Goal: Information Seeking & Learning: Compare options

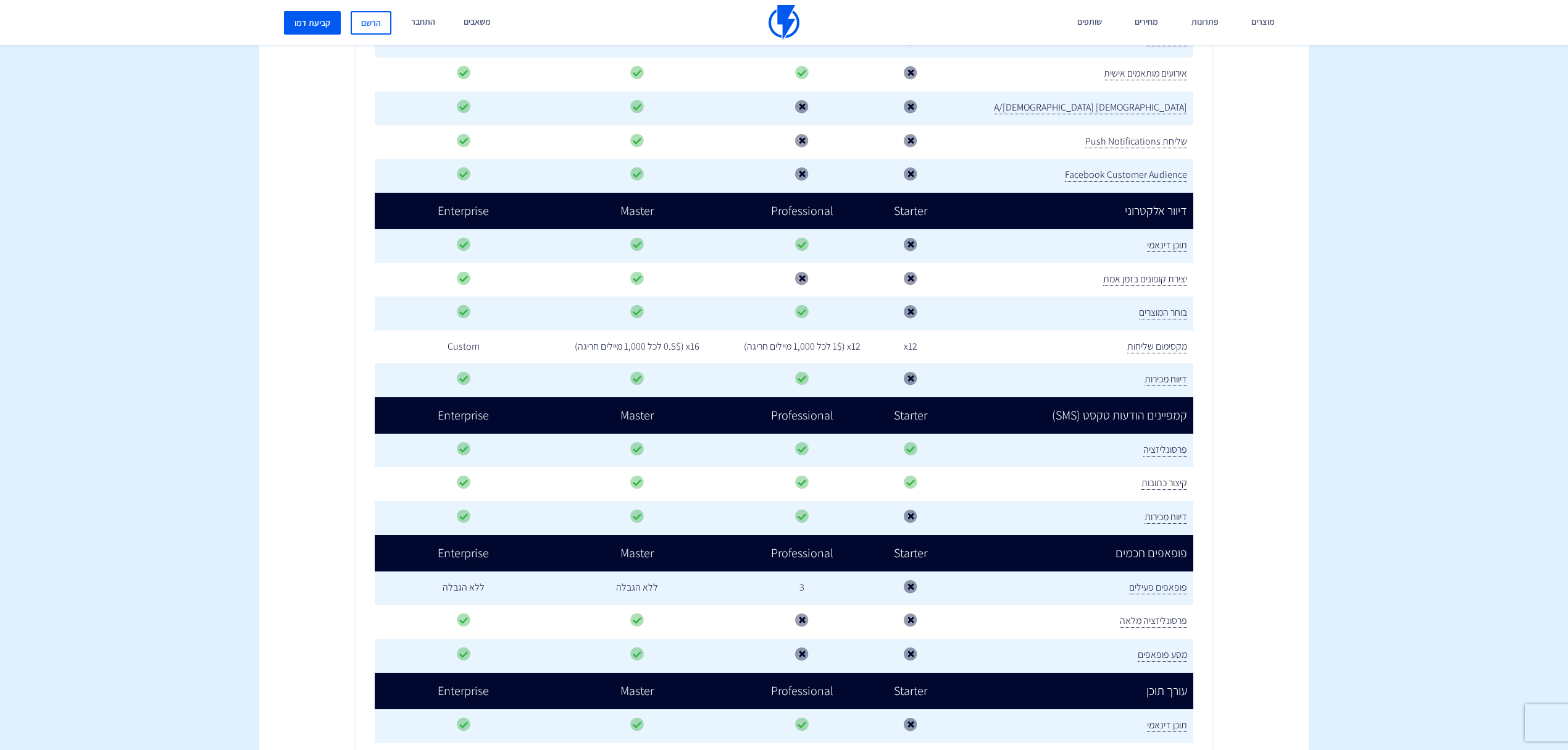
scroll to position [988, 0]
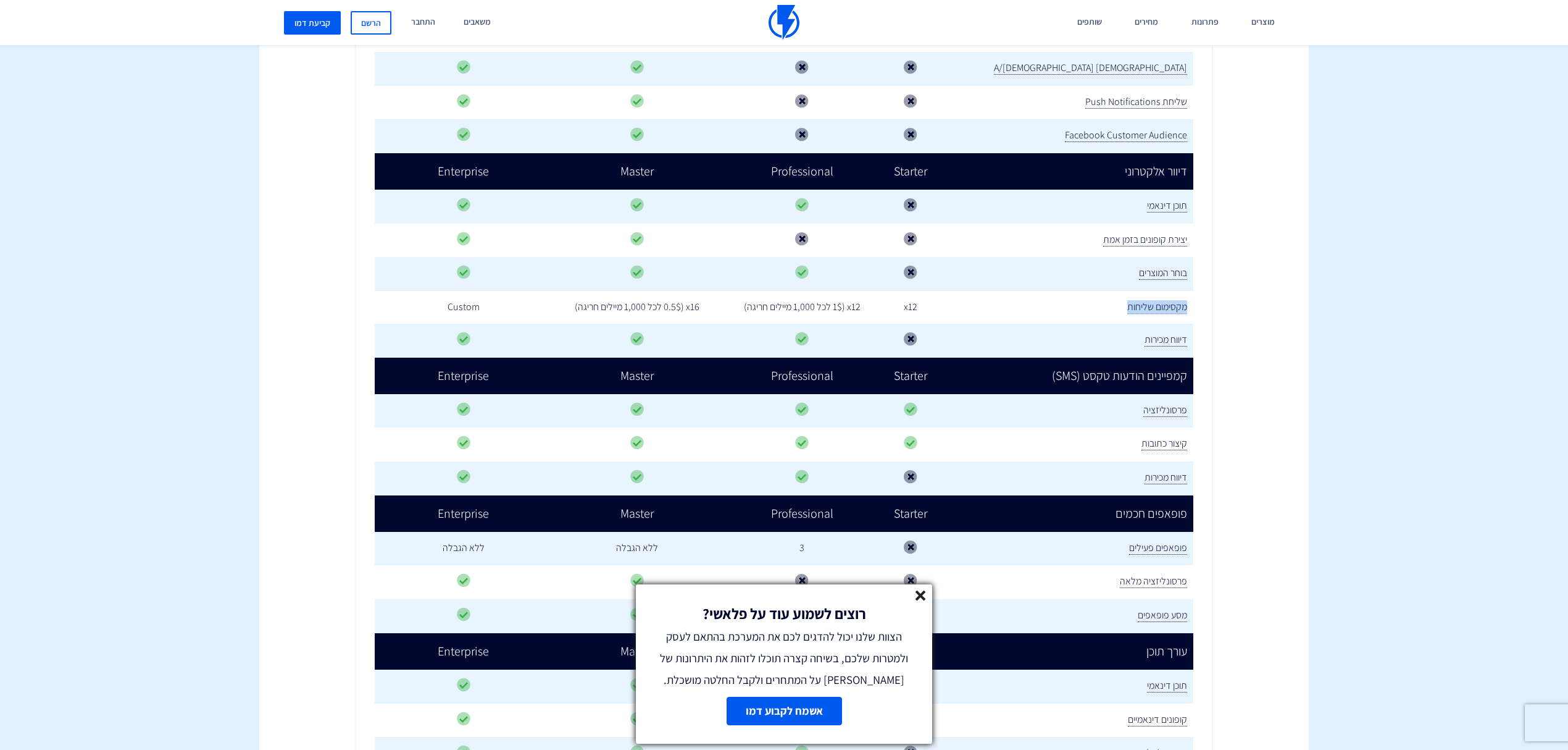
drag, startPoint x: 1101, startPoint y: 275, endPoint x: 1193, endPoint y: 278, distance: 92.0
click at [1193, 291] on td "מקסימום שליחות" at bounding box center [1066, 307] width 255 height 33
click at [1199, 280] on div "פיצ׳רים עיקריים Starter Professional Master Enterprise דיוור אלקטרוני CDP" at bounding box center [784, 252] width 856 height 1868
drag, startPoint x: 975, startPoint y: 278, endPoint x: 947, endPoint y: 278, distance: 28.0
click at [939, 291] on td "x12" at bounding box center [910, 307] width 56 height 33
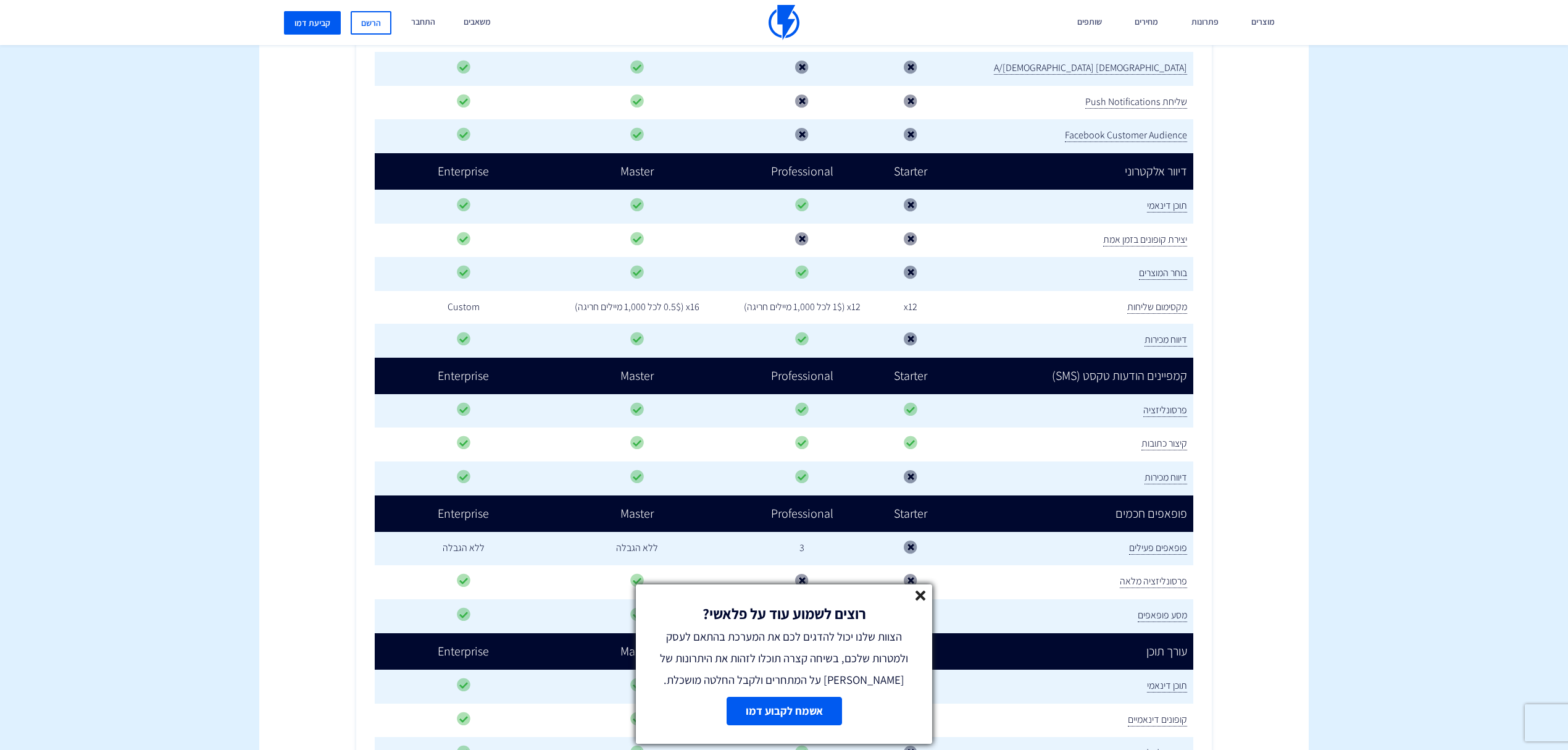
click at [1003, 291] on td "מקסימום שליחות" at bounding box center [1066, 307] width 255 height 33
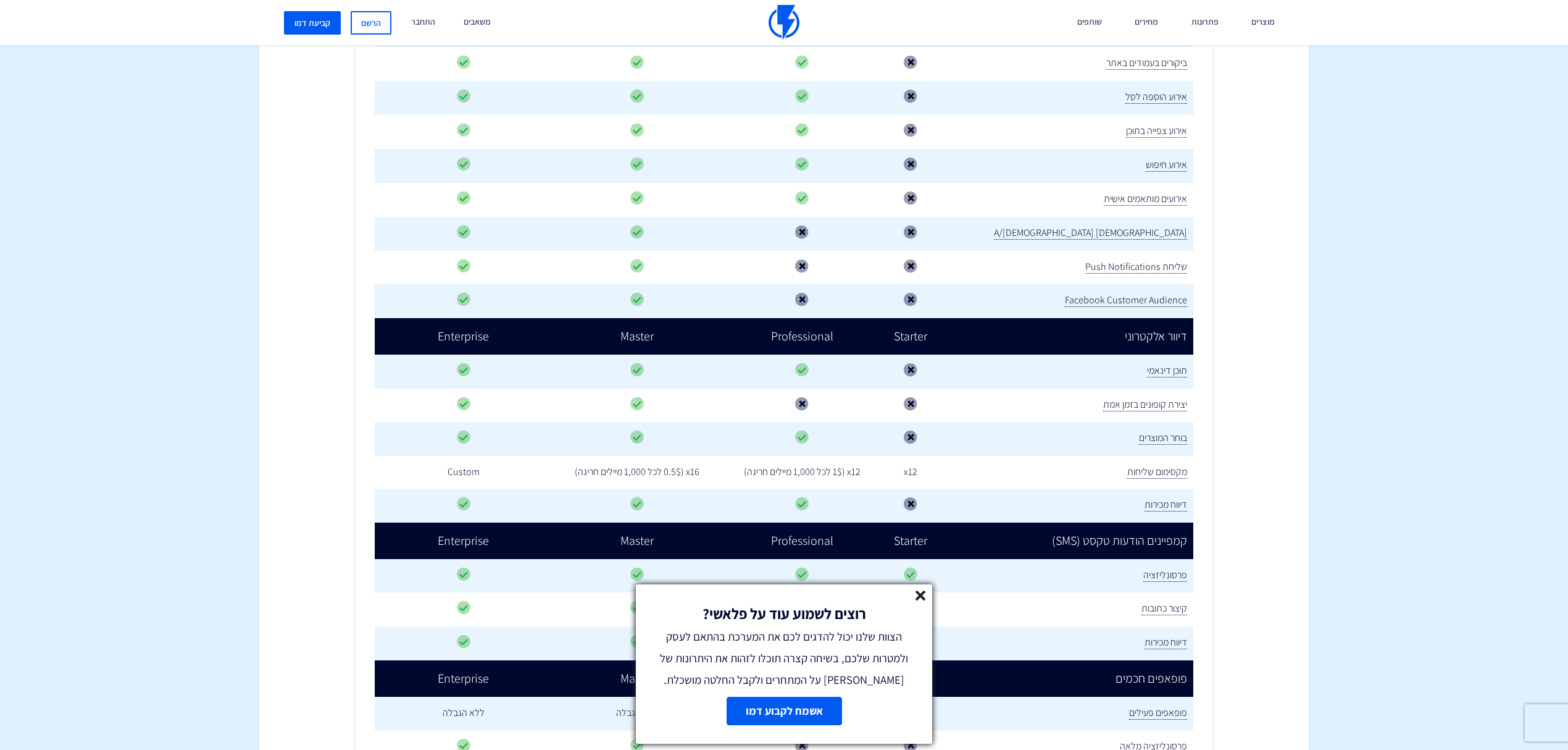
click at [1230, 438] on div "תגדילו מכירות בפחות מאמץ ללא צורך בכרטיס אשראי. ללא התחייבות. צרו חשבון בחינם א…" at bounding box center [784, 598] width 1087 height 2228
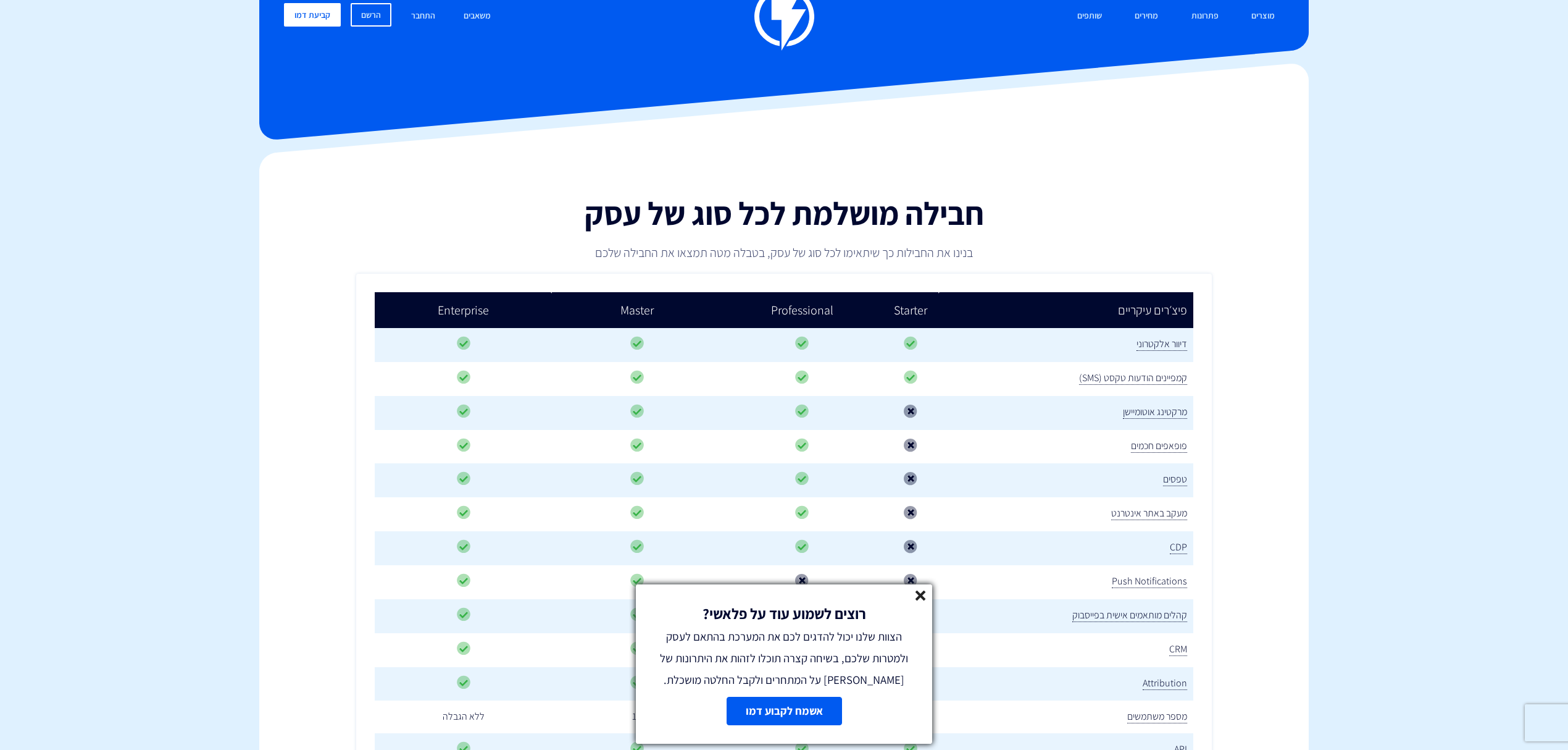
scroll to position [0, 0]
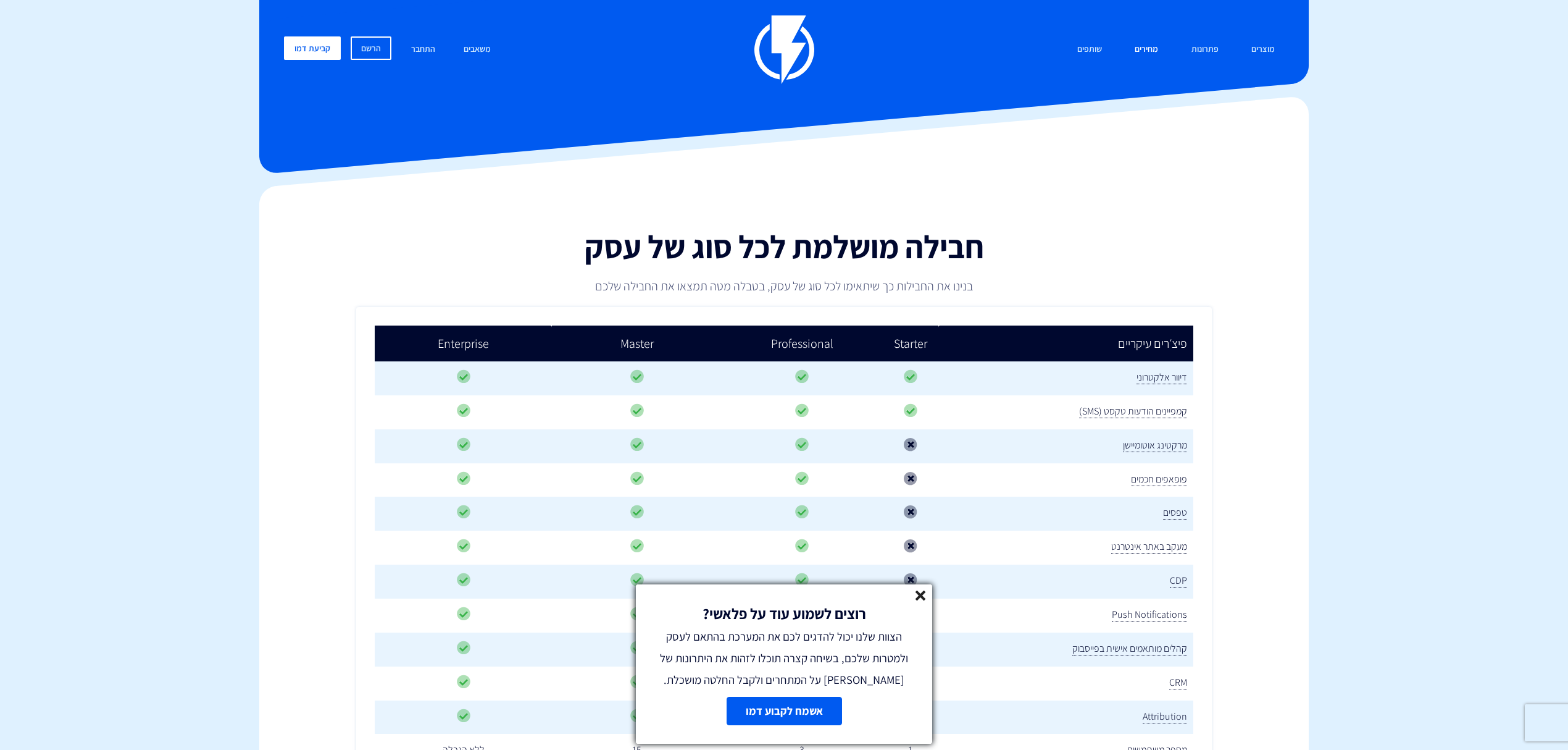
click at [1149, 50] on link "מחירים" at bounding box center [1146, 50] width 42 height 27
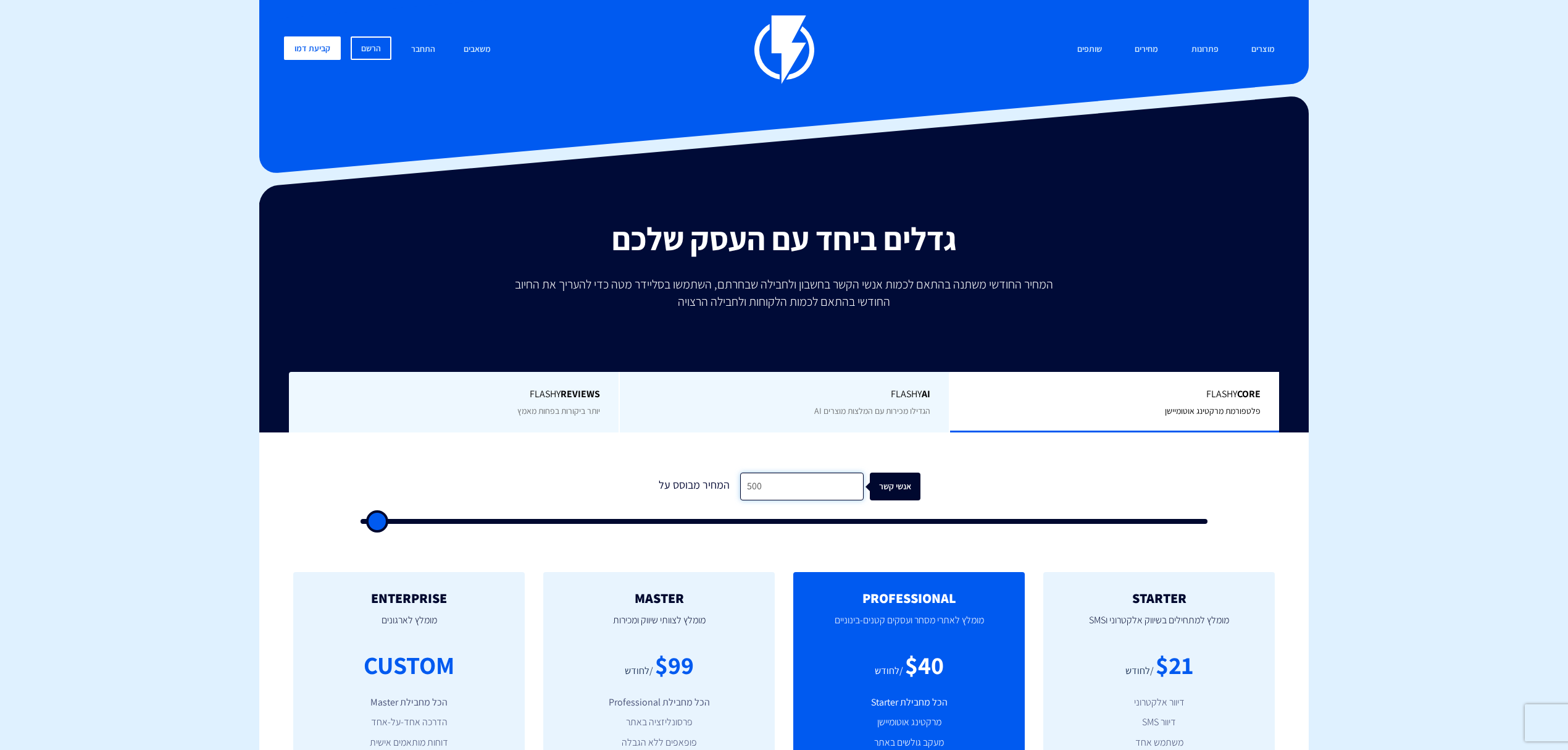
click at [816, 481] on input "500" at bounding box center [802, 486] width 123 height 28
type input "4"
type input "500"
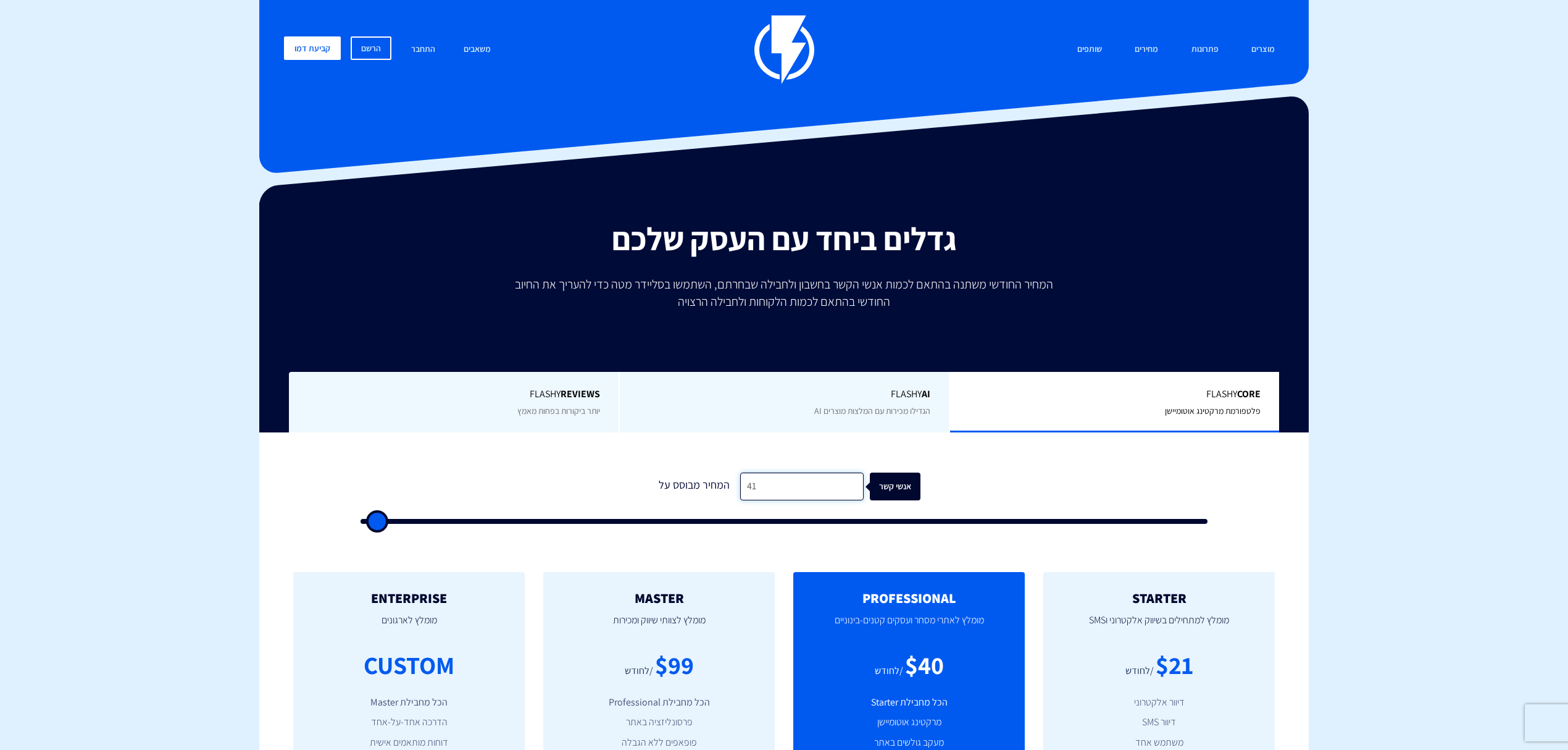
type input "410"
type input "500"
type input "41"
type input "500"
type input "4"
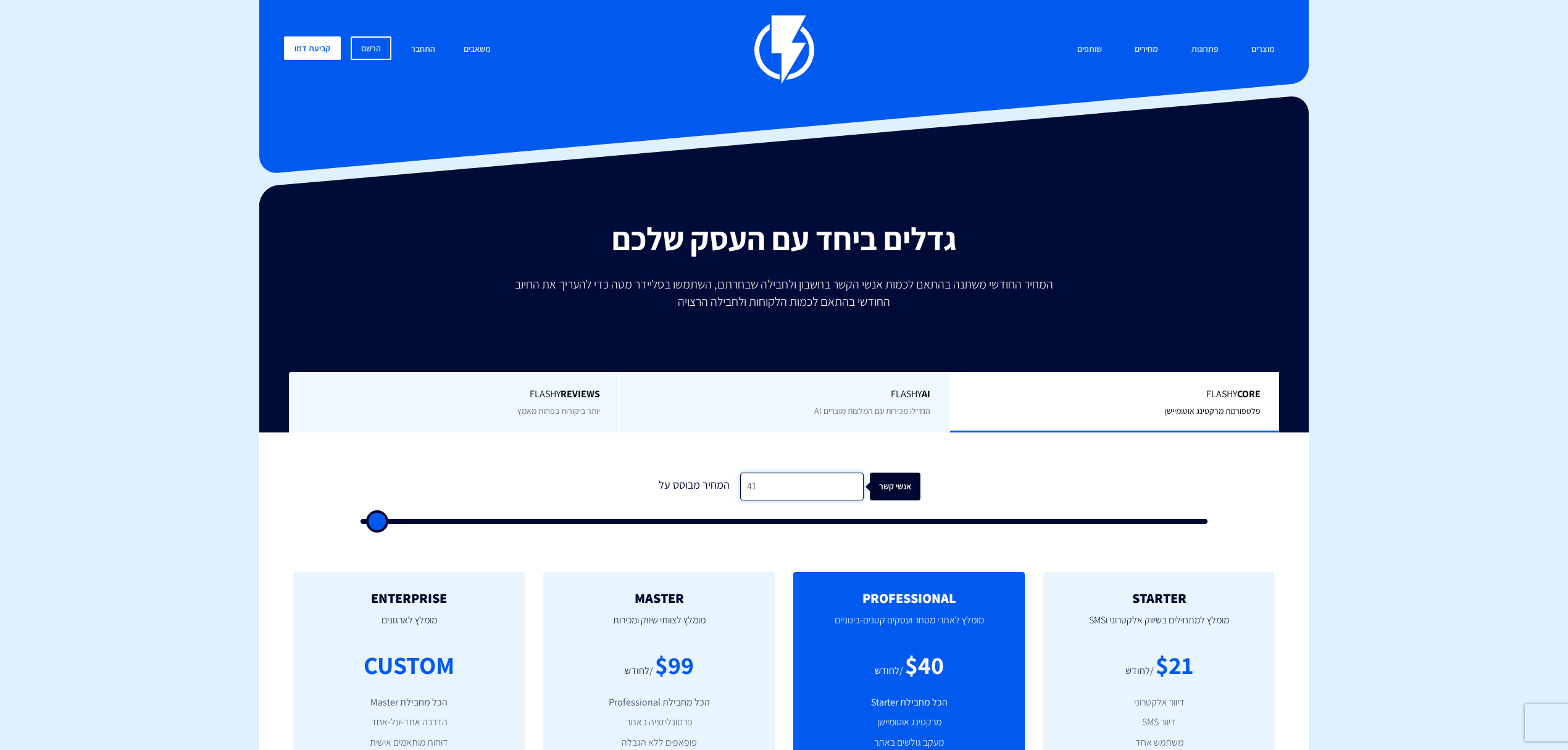
type input "500"
type input "40"
type input "500"
type input "400"
type input "500"
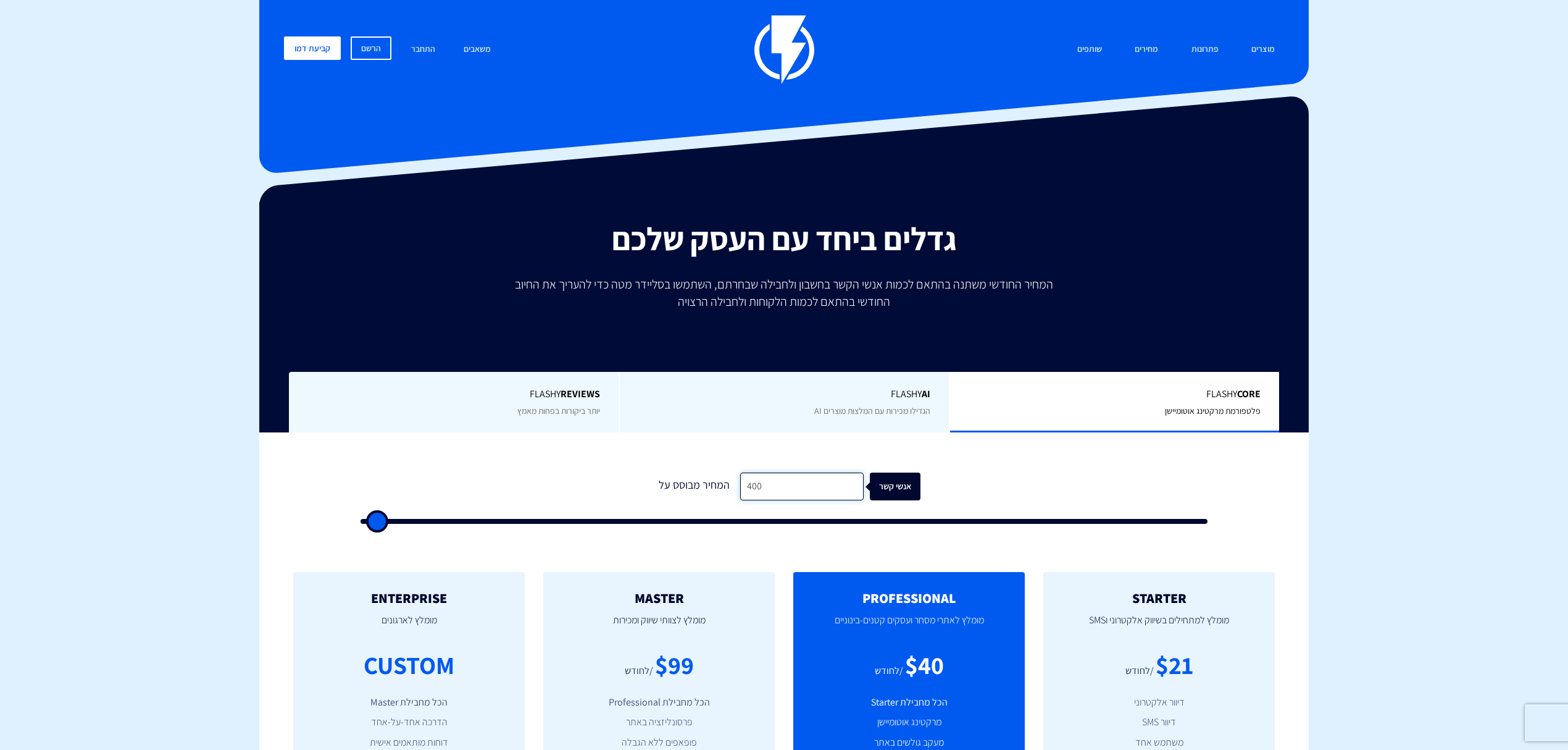
type input "4,000"
type input "4000"
click at [1009, 462] on div "0 המחיר מבוסס על 4,000 אנשי קשר" at bounding box center [783, 494] width 872 height 105
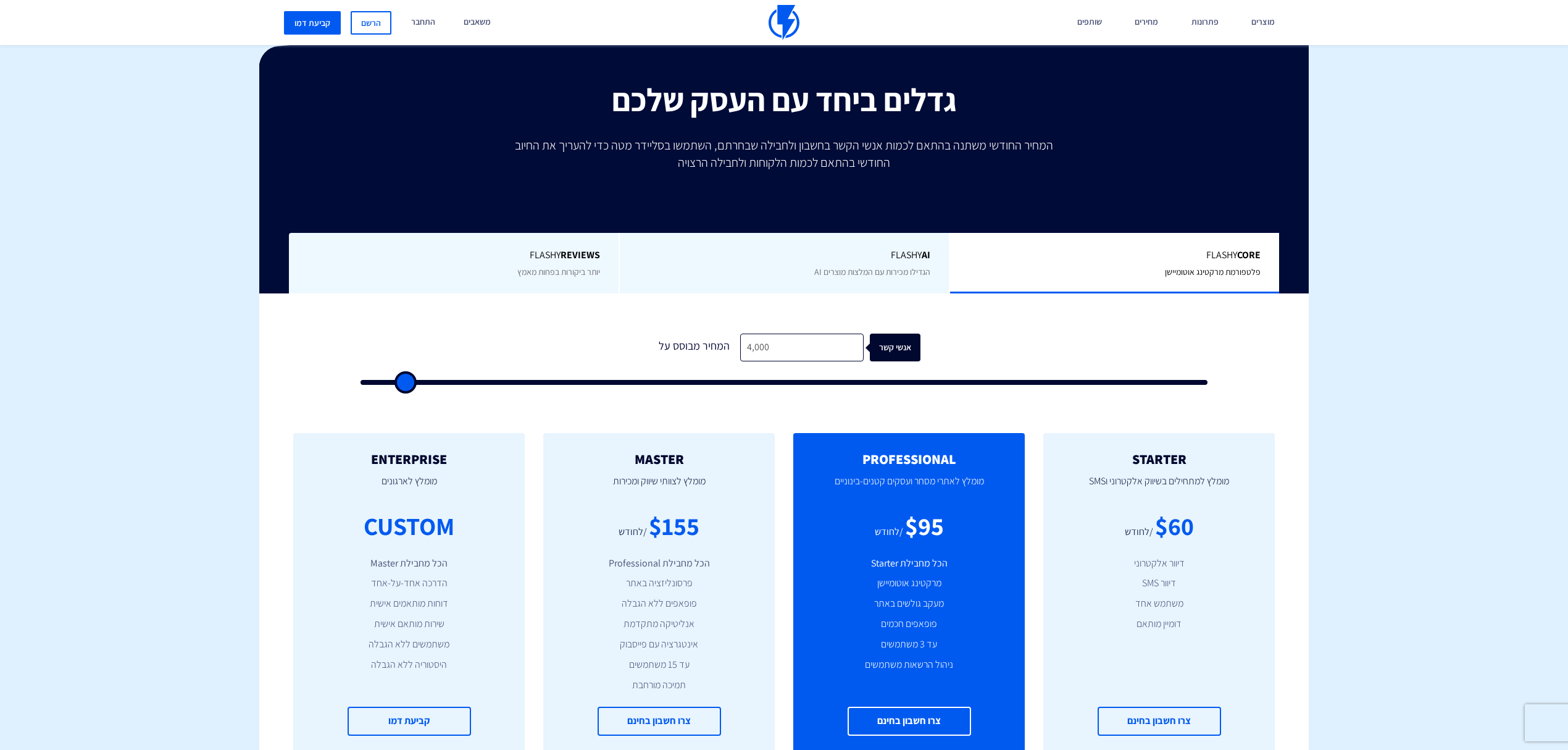
scroll to position [329, 0]
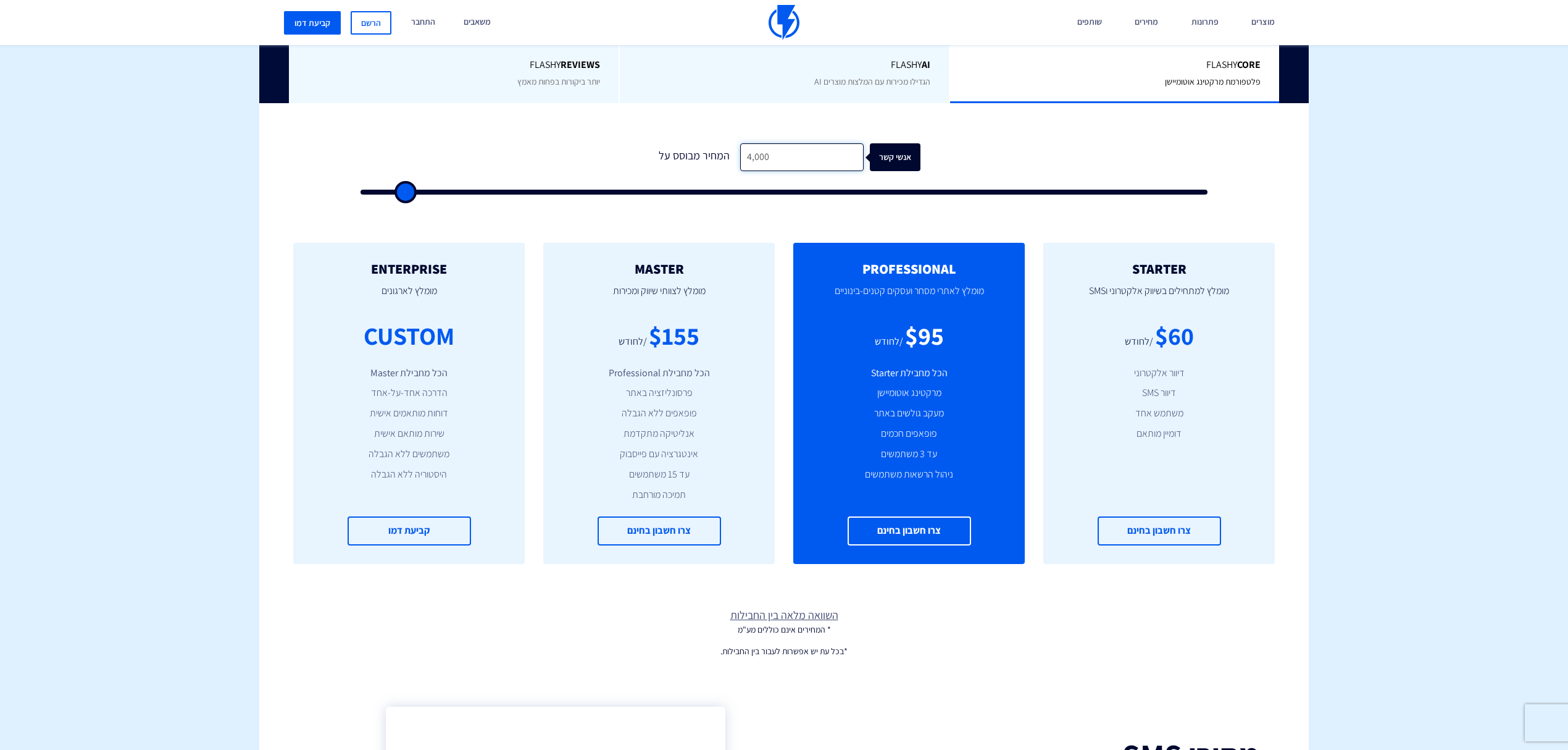
click at [801, 159] on input "4,000" at bounding box center [802, 157] width 123 height 28
type input "1"
type input "500"
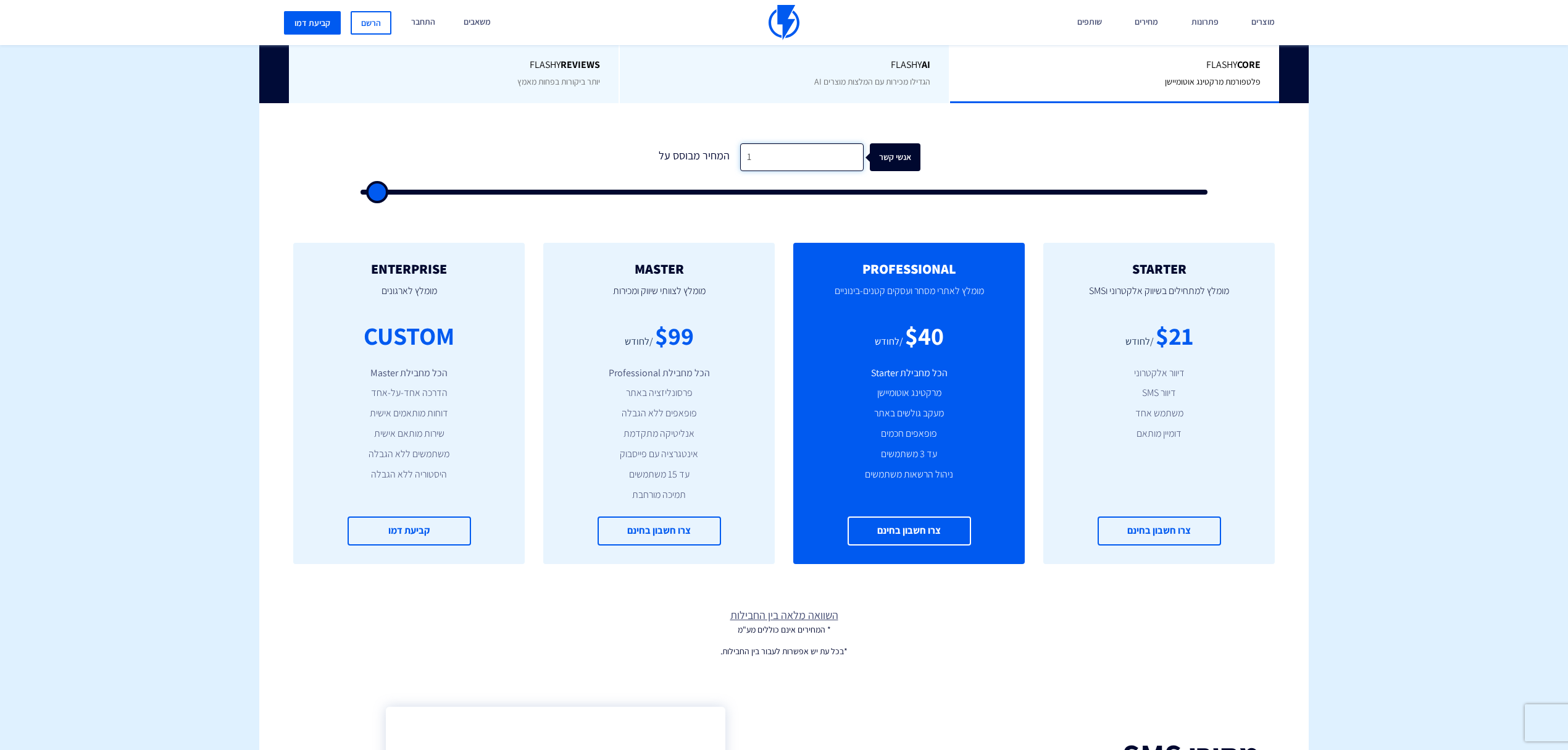
type input "13"
type input "500"
type input "130"
type input "500"
type input "1,300"
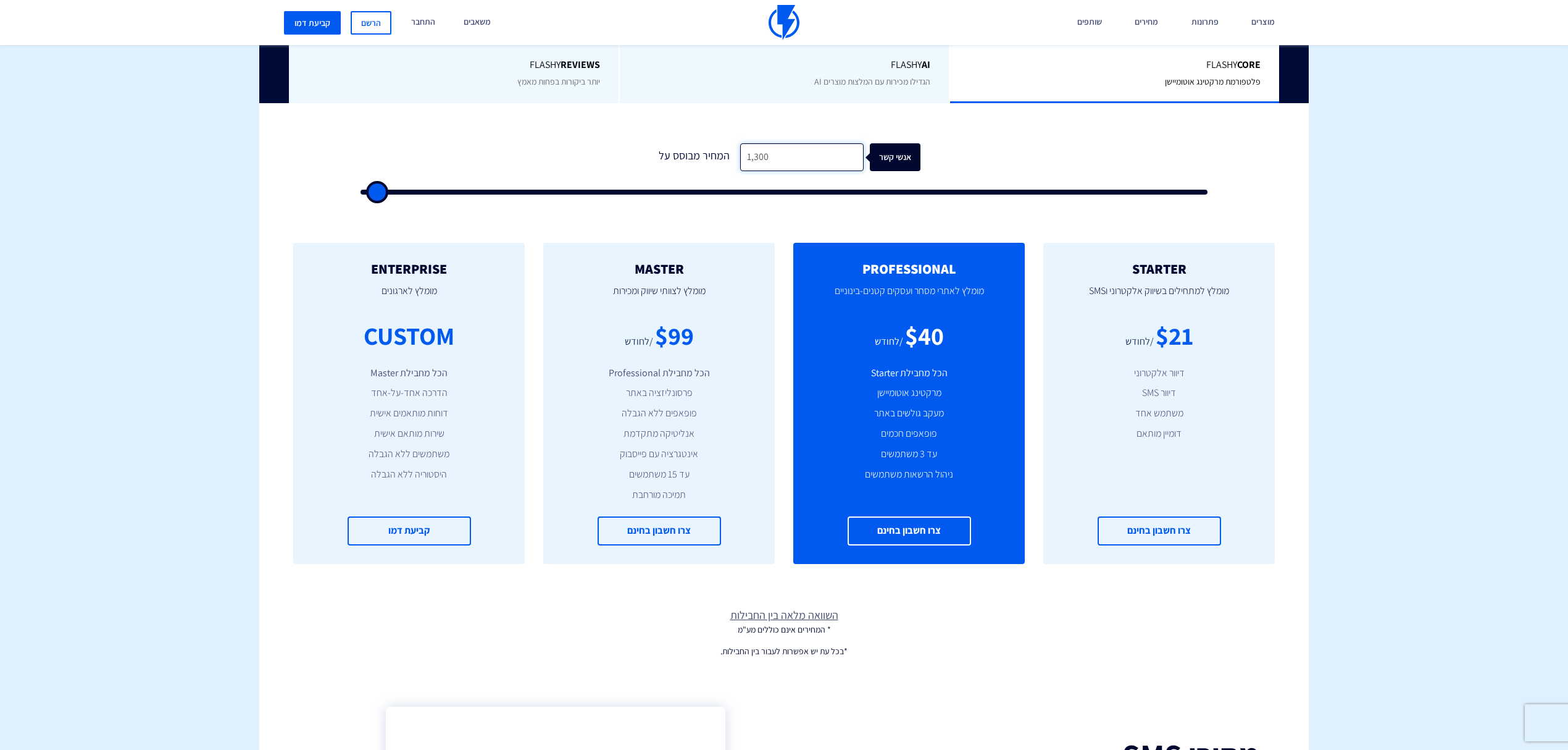
type input "1500"
type input "500"
click at [1298, 603] on div "השוואה מלאה [PERSON_NAME] החבילות * המחירים אינם כוללים מע"מ" at bounding box center [784, 612] width 1068 height 47
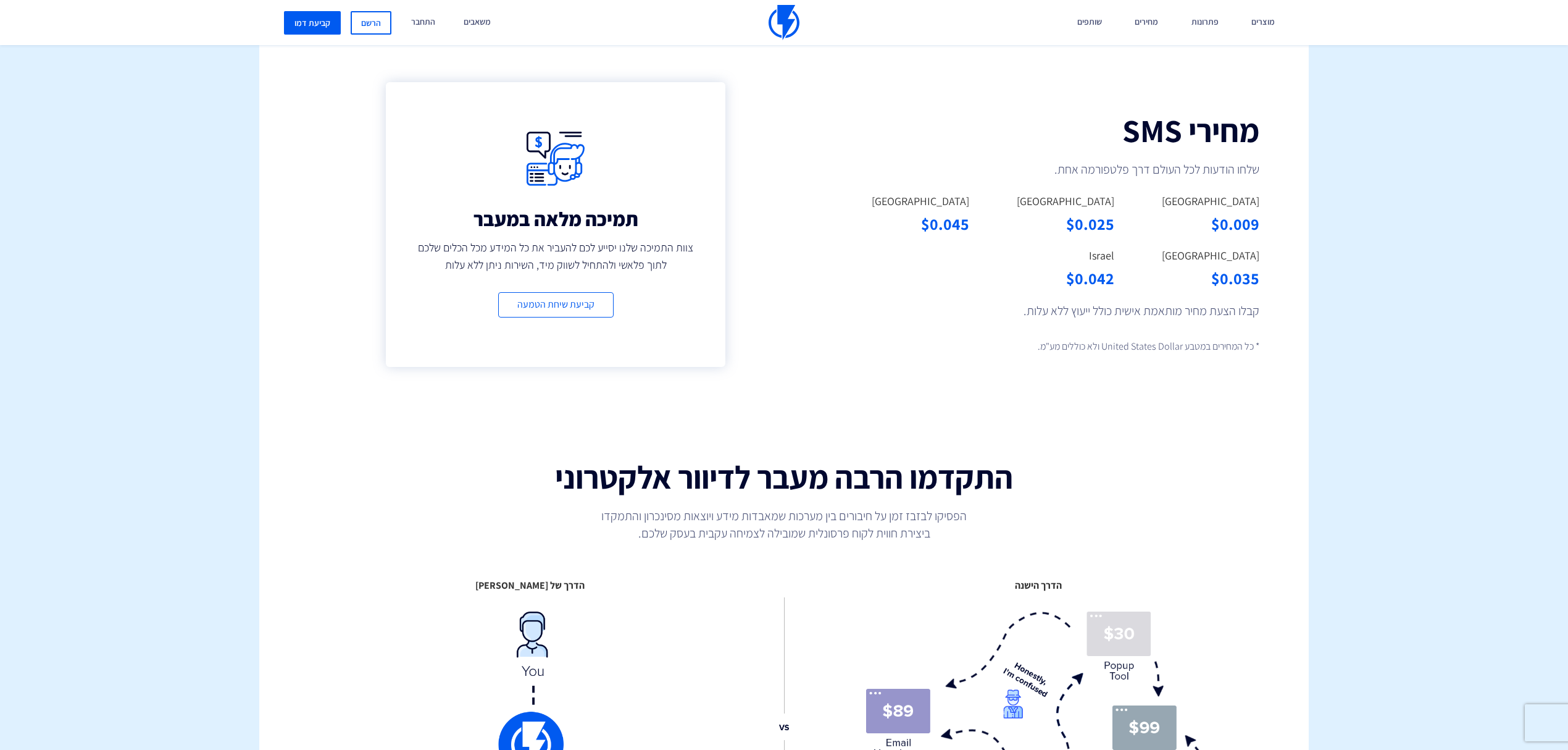
scroll to position [0, 0]
